Goal: Information Seeking & Learning: Check status

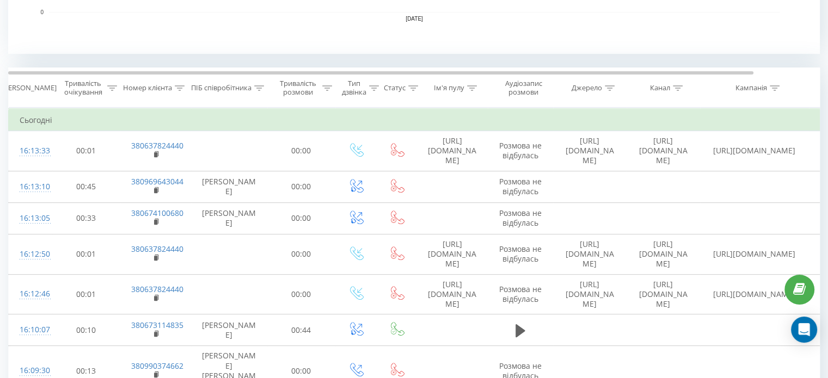
scroll to position [361, 0]
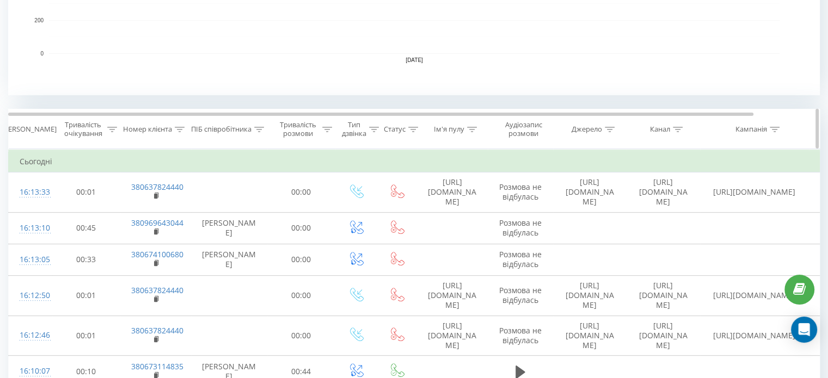
click at [256, 129] on icon at bounding box center [259, 129] width 10 height 5
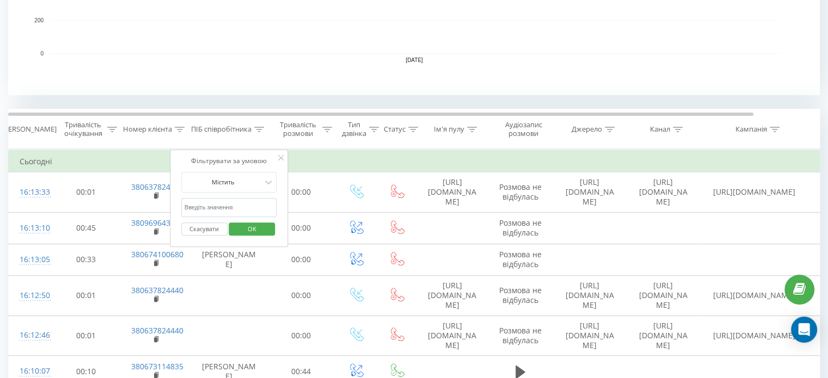
click at [240, 204] on input "text" at bounding box center [229, 207] width 96 height 19
type input "шуст"
click at [254, 230] on span "OK" at bounding box center [252, 228] width 30 height 17
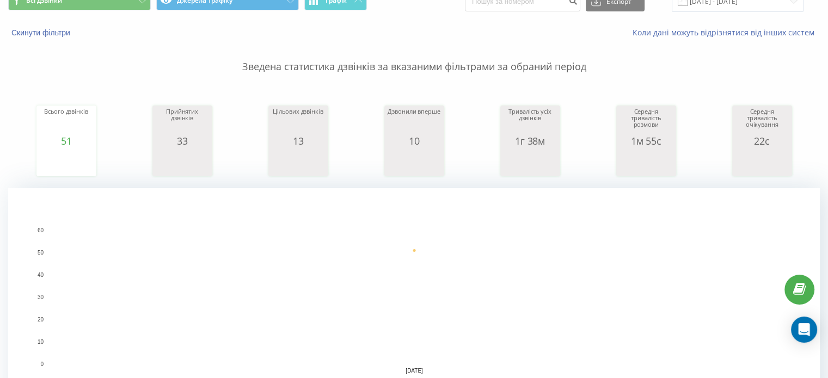
scroll to position [17, 0]
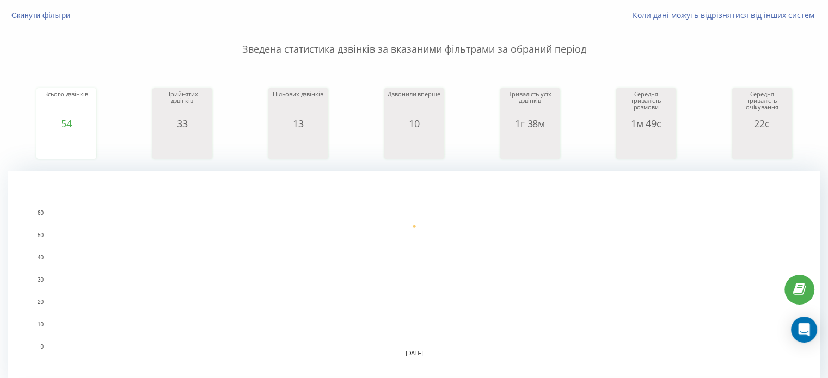
scroll to position [57, 0]
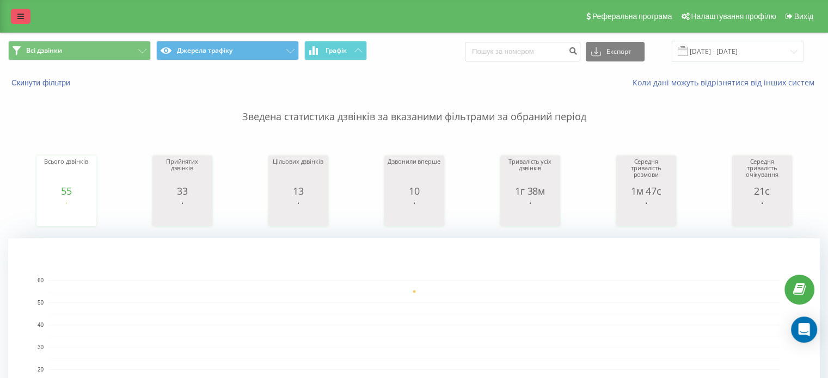
click at [26, 23] on link at bounding box center [21, 16] width 20 height 15
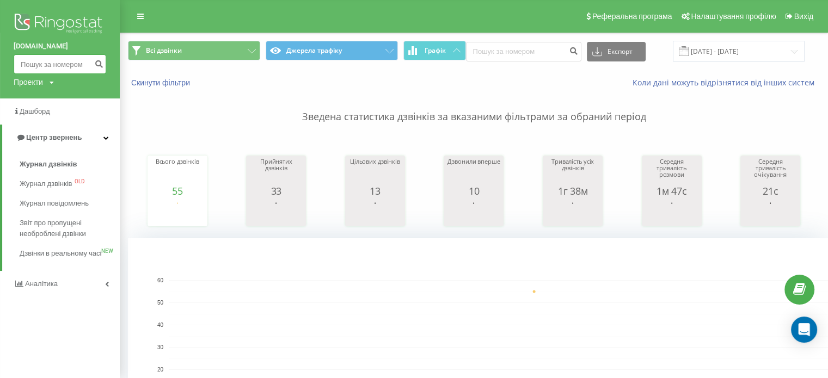
click at [54, 64] on input at bounding box center [60, 64] width 93 height 20
paste input "380976214236"
type input "380976214236"
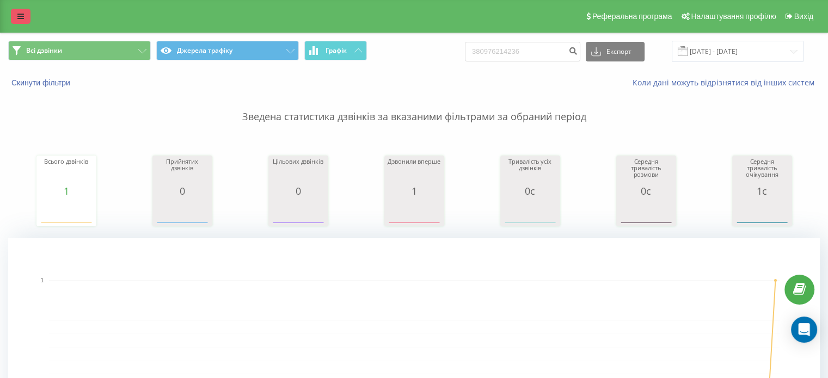
click at [22, 21] on link at bounding box center [21, 16] width 20 height 15
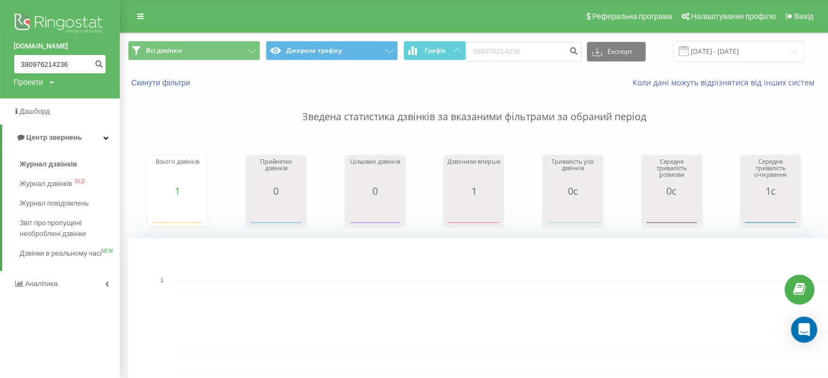
click at [48, 60] on input "380976214236" at bounding box center [60, 64] width 93 height 20
paste input "684908122"
type input "380684908122"
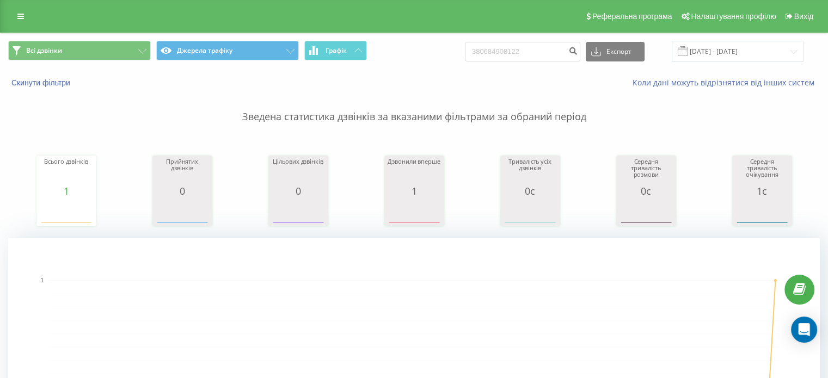
click at [22, 24] on div "Реферальна програма Налаштування профілю Вихід" at bounding box center [414, 16] width 828 height 33
click at [20, 22] on link at bounding box center [21, 16] width 20 height 15
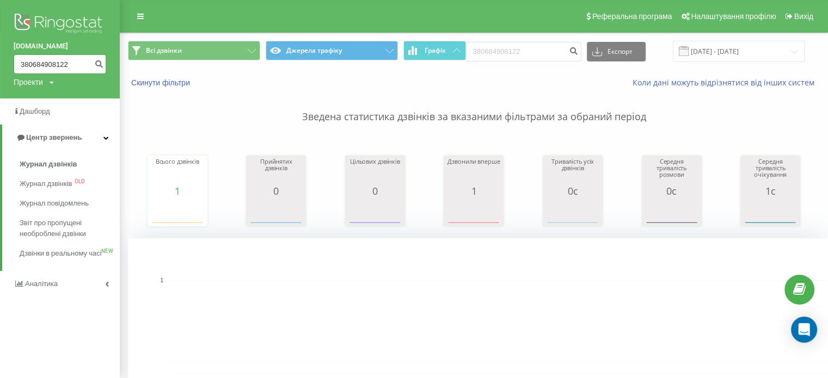
click at [46, 57] on input "380684908122" at bounding box center [60, 64] width 93 height 20
paste input "981053424"
type input "380981053424"
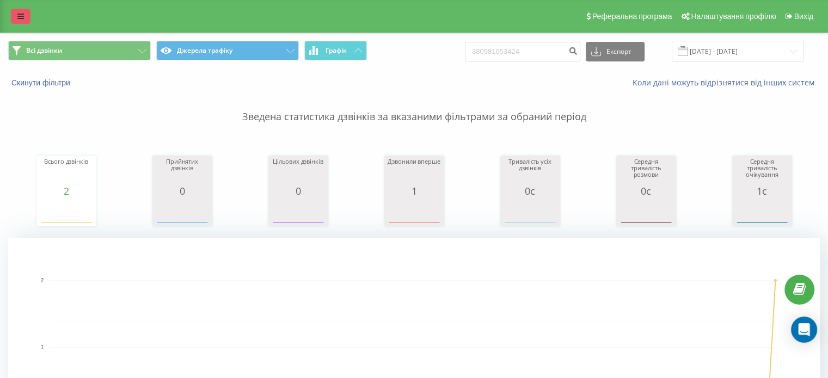
click at [23, 13] on icon at bounding box center [20, 17] width 7 height 8
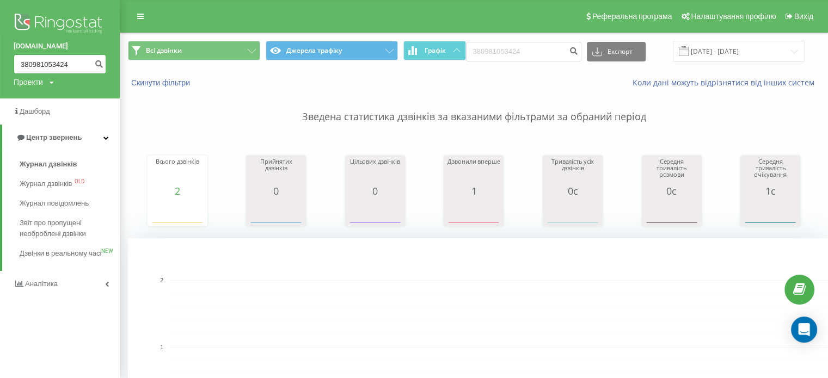
click at [67, 58] on input "380981053424" at bounding box center [60, 64] width 93 height 20
paste input "57245085"
type input "380957245085"
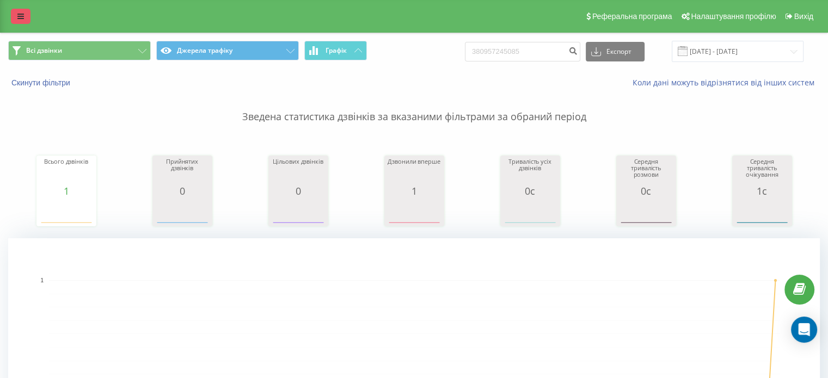
click at [19, 15] on icon at bounding box center [20, 17] width 7 height 8
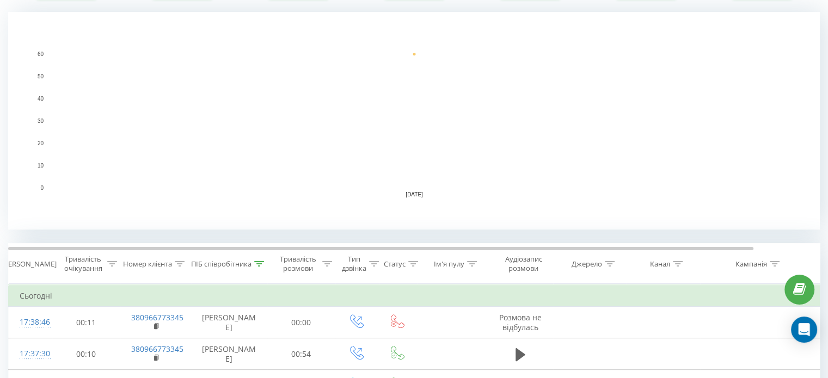
scroll to position [235, 0]
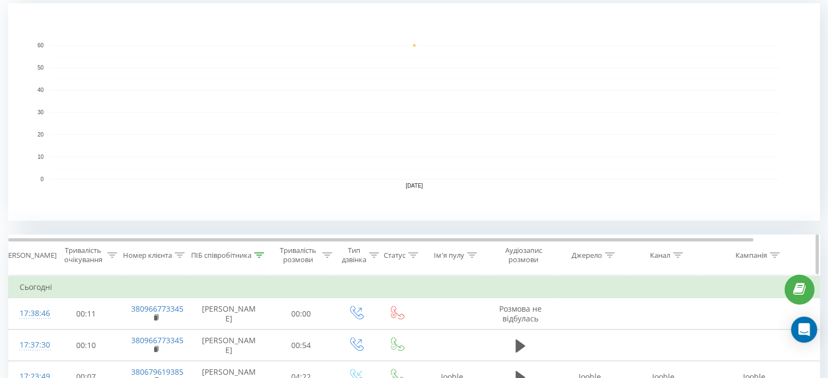
click at [260, 256] on icon at bounding box center [259, 255] width 10 height 5
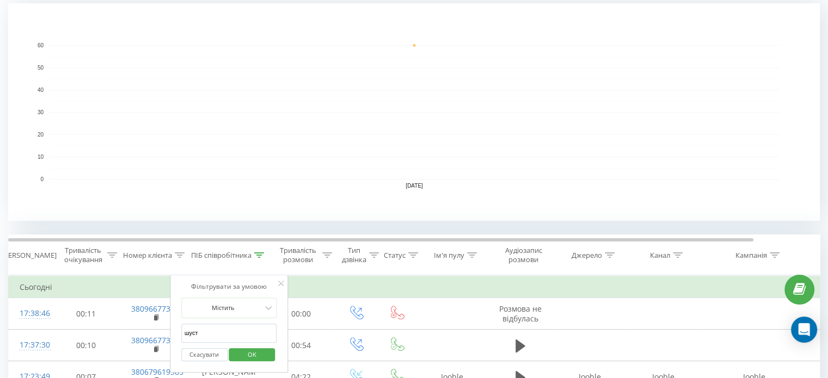
click at [218, 325] on input "шуст" at bounding box center [229, 333] width 96 height 19
click button "OK" at bounding box center [252, 355] width 46 height 14
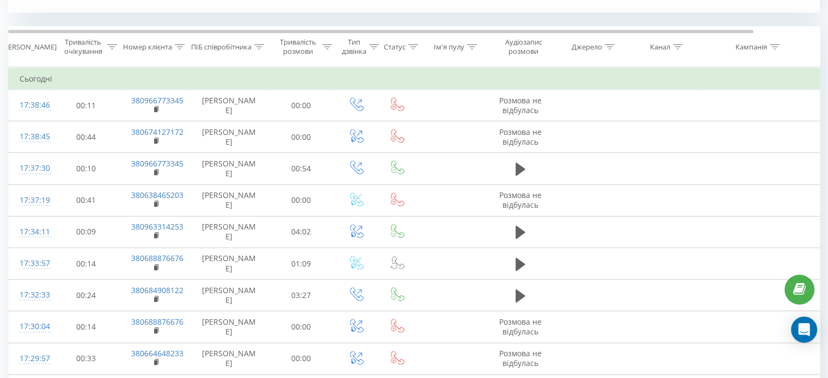
scroll to position [444, 0]
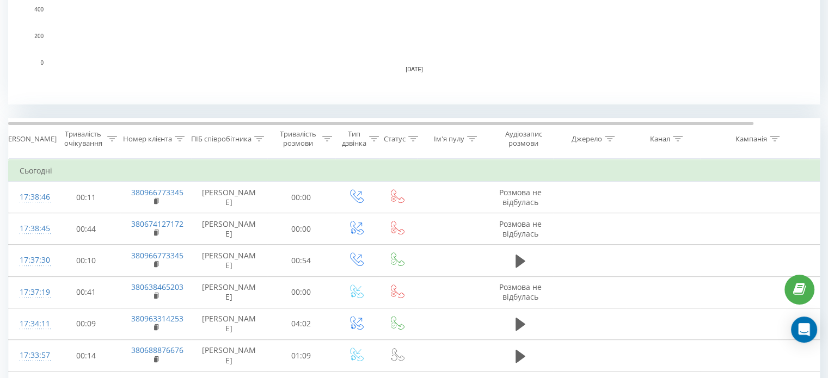
scroll to position [398, 0]
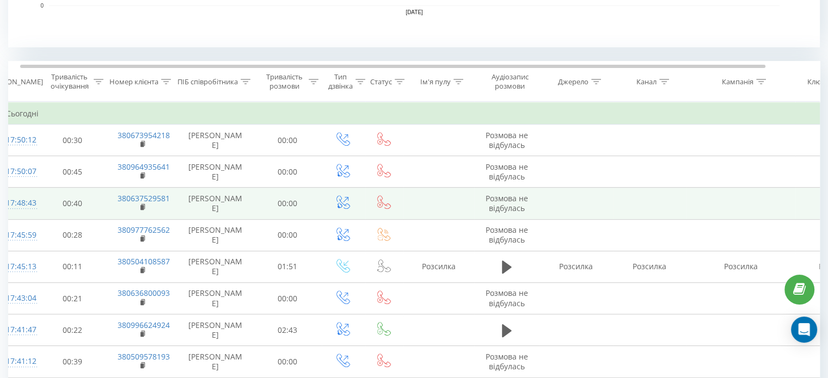
scroll to position [0, 7]
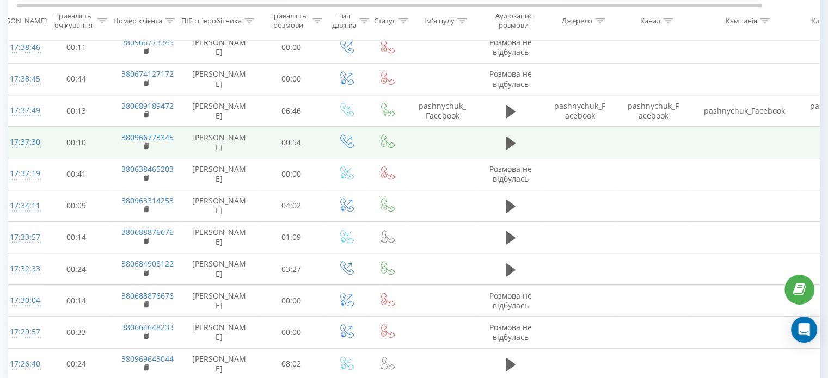
scroll to position [948, 0]
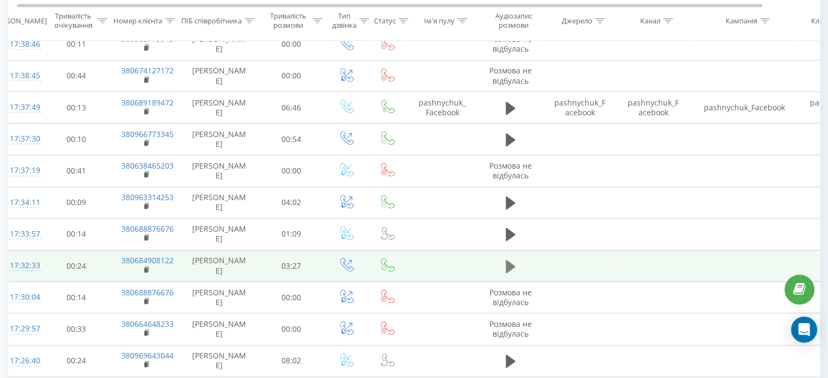
click at [511, 262] on icon at bounding box center [511, 266] width 10 height 13
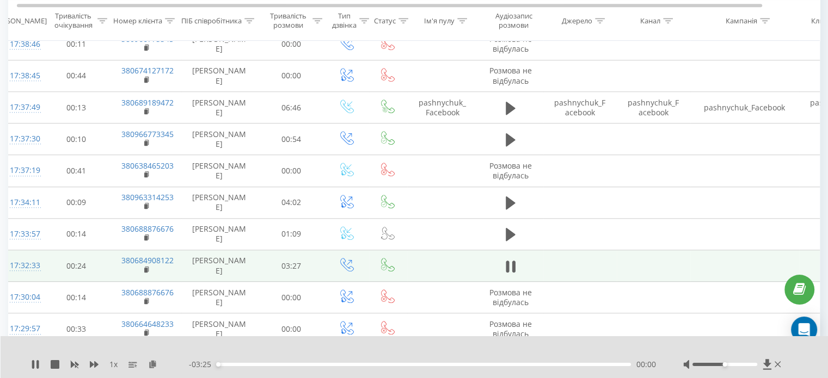
click at [292, 365] on div "00:00" at bounding box center [424, 364] width 414 height 3
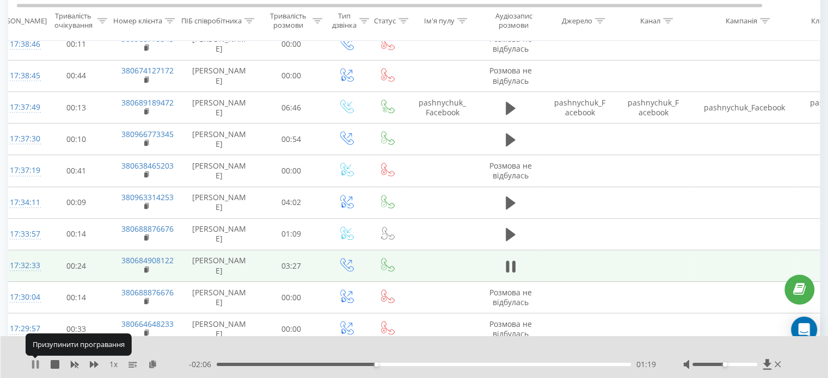
click at [33, 361] on icon at bounding box center [33, 364] width 2 height 9
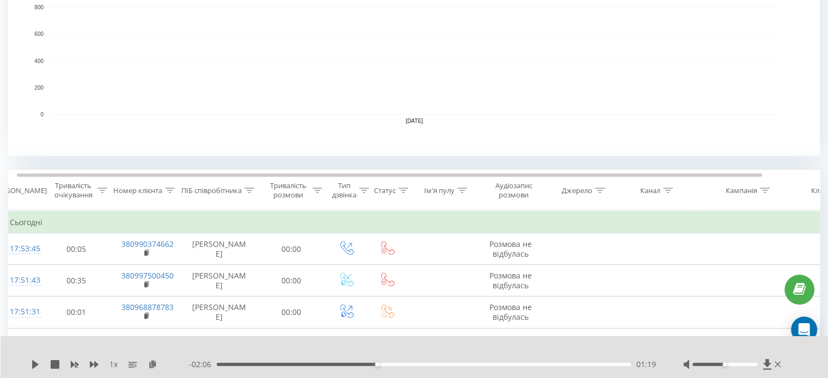
scroll to position [303, 0]
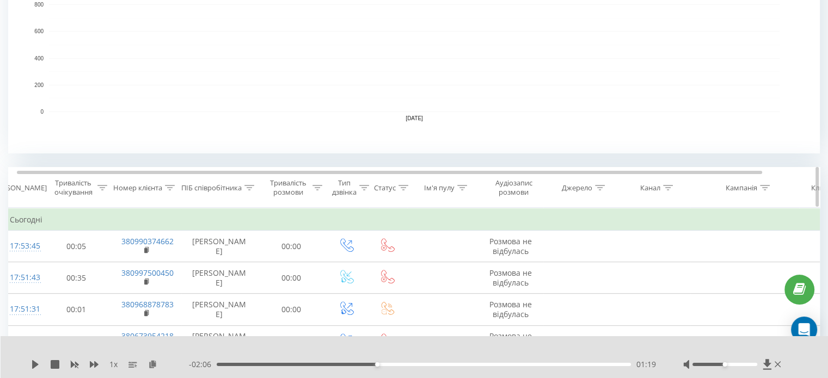
click at [251, 186] on icon at bounding box center [249, 187] width 10 height 5
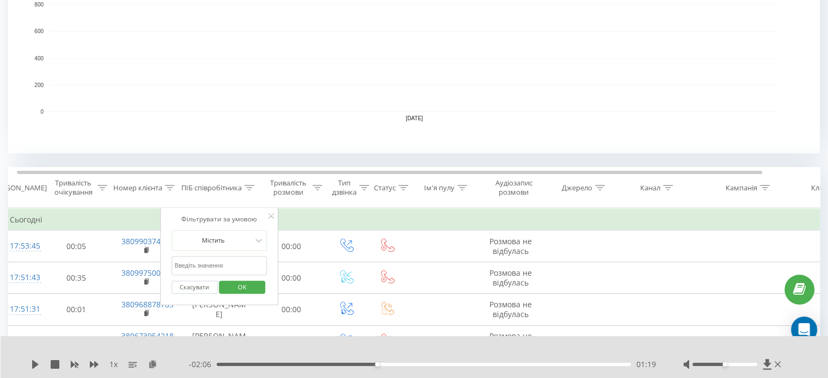
click at [215, 267] on input "text" at bounding box center [219, 265] width 96 height 19
type input "шуст"
click at [253, 286] on span "OK" at bounding box center [242, 287] width 30 height 17
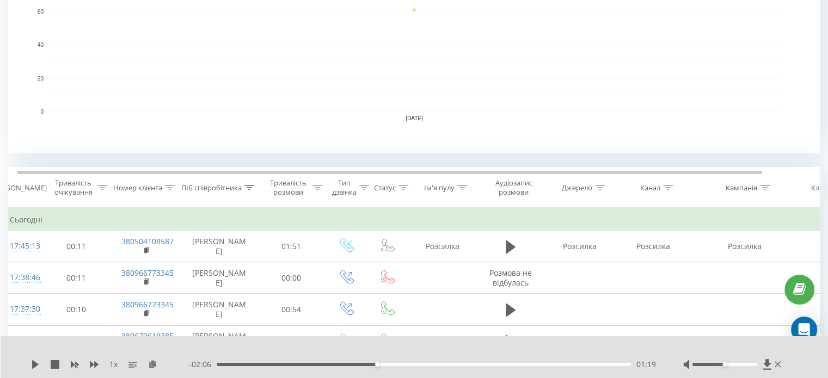
click at [781, 368] on div at bounding box center [733, 364] width 100 height 11
click at [781, 367] on div at bounding box center [733, 364] width 100 height 11
click at [777, 366] on icon at bounding box center [778, 364] width 7 height 9
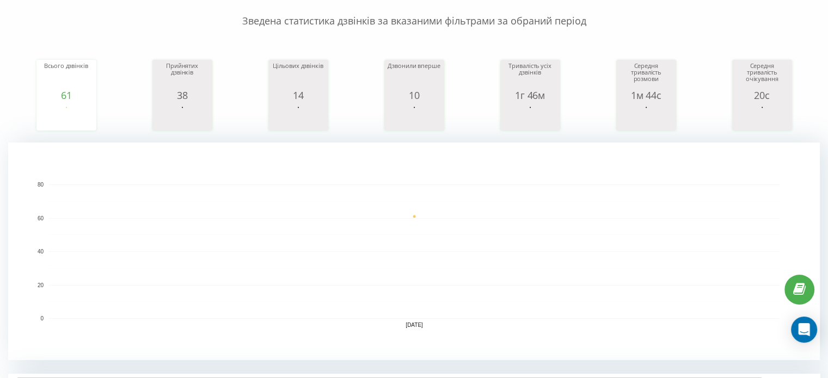
scroll to position [96, 0]
